Goal: Task Accomplishment & Management: Manage account settings

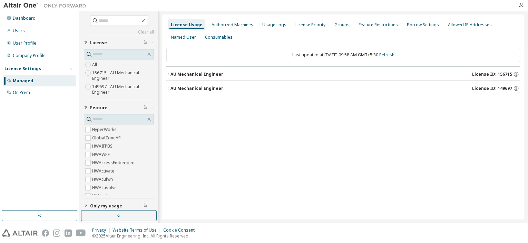
click at [167, 74] on icon "button" at bounding box center [168, 74] width 4 height 4
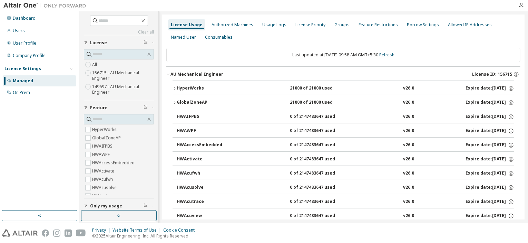
click at [173, 87] on icon "button" at bounding box center [175, 88] width 4 height 4
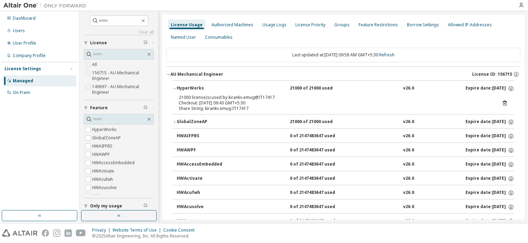
click at [502, 103] on icon at bounding box center [505, 103] width 6 height 6
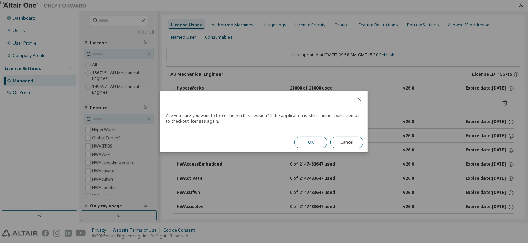
click at [317, 143] on button "OK" at bounding box center [310, 142] width 33 height 12
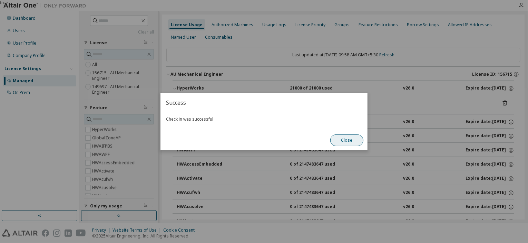
click at [346, 138] on button "Close" at bounding box center [346, 140] width 33 height 12
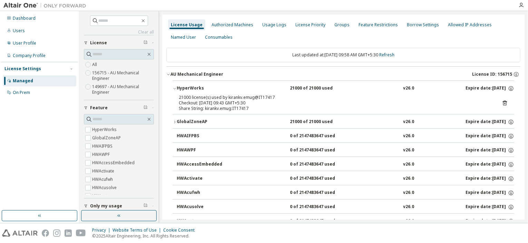
click at [504, 103] on icon at bounding box center [505, 104] width 2 height 2
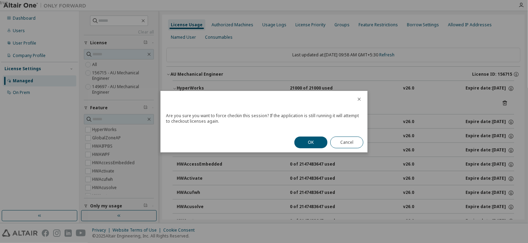
click at [308, 140] on button "OK" at bounding box center [310, 142] width 33 height 12
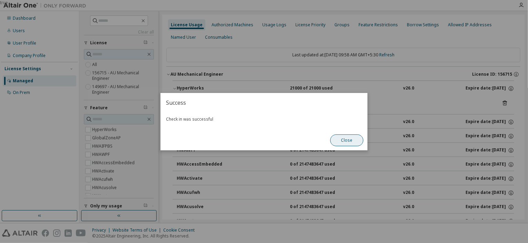
click at [344, 140] on button "Close" at bounding box center [346, 140] width 33 height 12
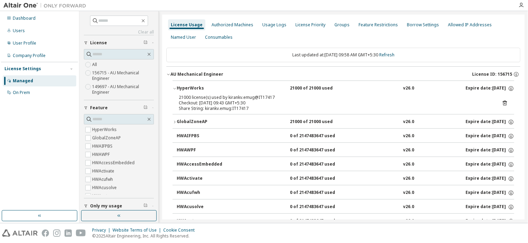
click at [502, 102] on icon at bounding box center [505, 103] width 6 height 6
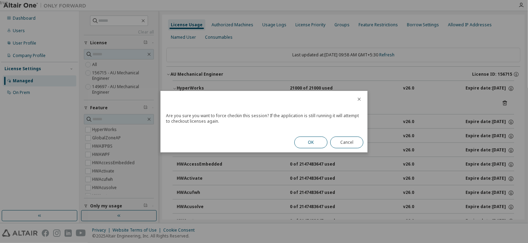
click at [314, 146] on button "OK" at bounding box center [310, 142] width 33 height 12
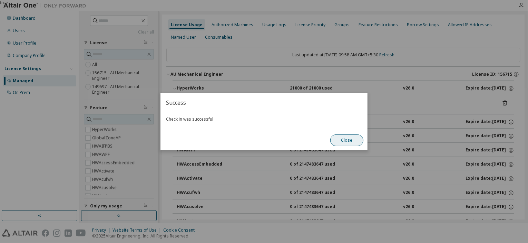
click at [353, 141] on button "Close" at bounding box center [346, 140] width 33 height 12
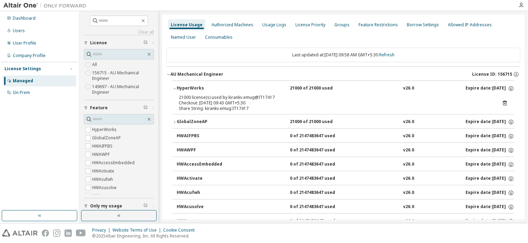
click at [169, 74] on icon "button" at bounding box center [168, 74] width 4 height 4
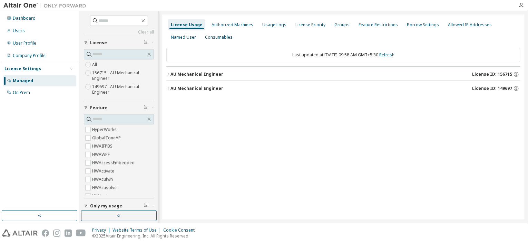
click at [168, 87] on icon "button" at bounding box center [168, 88] width 4 height 4
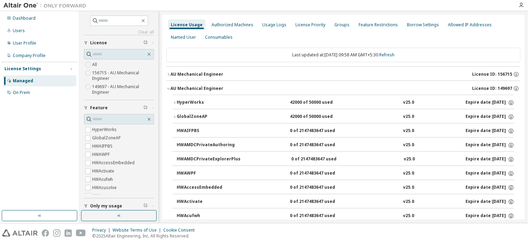
click at [173, 101] on icon "button" at bounding box center [175, 102] width 4 height 4
